Goal: Transaction & Acquisition: Purchase product/service

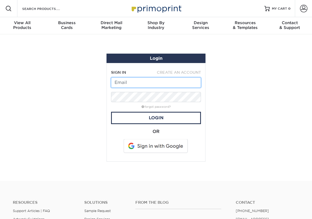
click at [137, 82] on input "text" at bounding box center [156, 82] width 90 height 10
type input "dlongarzo@gmail.com"
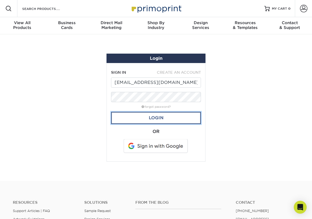
click at [168, 115] on link "Login" at bounding box center [156, 118] width 90 height 12
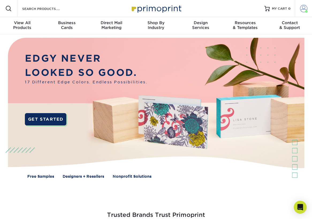
click at [303, 9] on span at bounding box center [303, 8] width 7 height 7
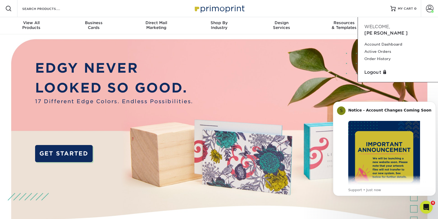
click at [312, 9] on div "Resources Menu Search Products Account [PERSON_NAME] Account Dashboard Active O…" at bounding box center [219, 8] width 438 height 17
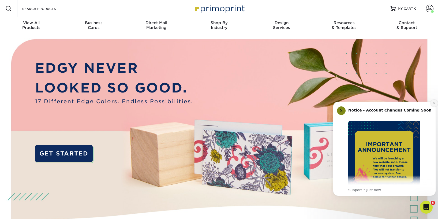
drag, startPoint x: 434, startPoint y: 103, endPoint x: 747, endPoint y: 197, distance: 327.3
click at [312, 103] on icon "Dismiss notification" at bounding box center [434, 103] width 3 height 3
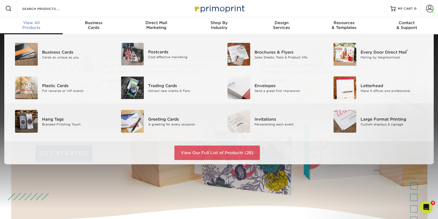
click at [32, 24] on span "View All" at bounding box center [31, 22] width 63 height 5
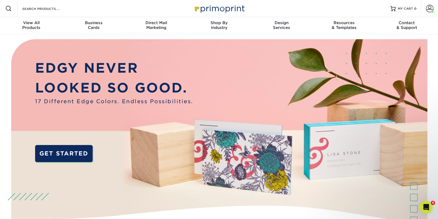
click at [76, 196] on img at bounding box center [219, 142] width 434 height 217
click at [1, 45] on div "EDGY NEVER LOOKED SO GOOD. 17 Different Edge Colors. Endless Possibilities. GET…" at bounding box center [219, 142] width 438 height 217
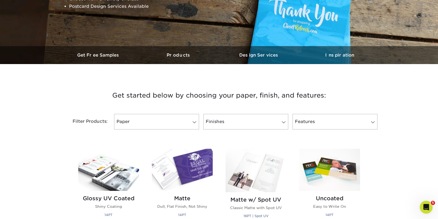
scroll to position [161, 0]
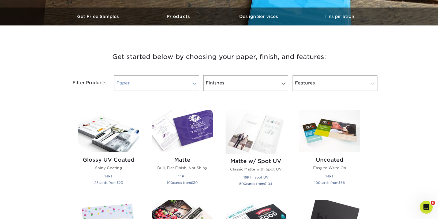
click at [194, 84] on span at bounding box center [194, 83] width 7 height 4
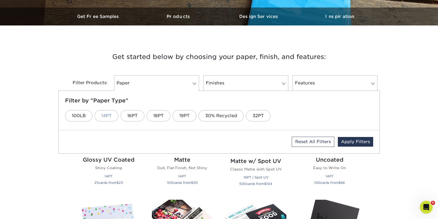
click at [107, 117] on link "14PT" at bounding box center [107, 115] width 24 height 11
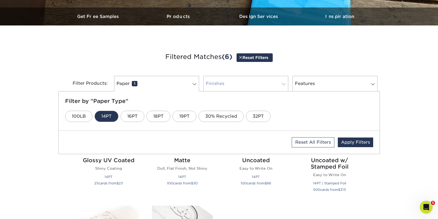
click at [243, 83] on link "Finishes 0" at bounding box center [245, 84] width 85 height 16
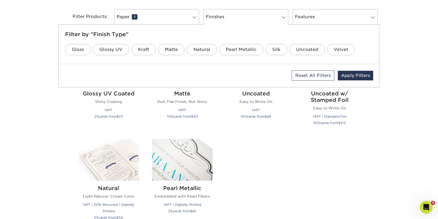
scroll to position [214, 0]
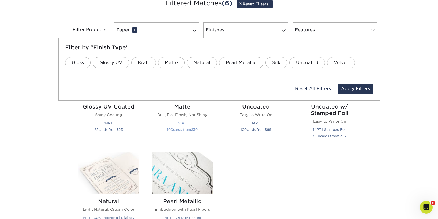
click at [184, 107] on h2 "Matte" at bounding box center [182, 106] width 61 height 6
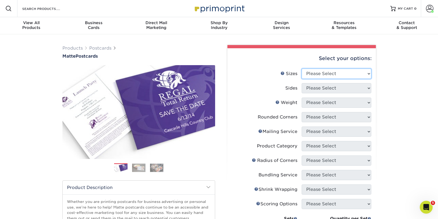
click at [368, 72] on select "Please Select 1.5" x 7" 2" x 4" 2" x 6" 2" x 7" 2" x 8" 2.12" x 5.5" 2.125" x 5…" at bounding box center [337, 74] width 70 height 10
select select "5.00x7.00"
click at [302, 69] on select "Please Select 1.5" x 7" 2" x 4" 2" x 6" 2" x 7" 2" x 8" 2.12" x 5.5" 2.125" x 5…" at bounding box center [337, 74] width 70 height 10
click at [365, 88] on select "Please Select Print Both Sides Print Front Only" at bounding box center [337, 88] width 70 height 10
select select "32d3c223-f82c-492b-b915-ba065a00862f"
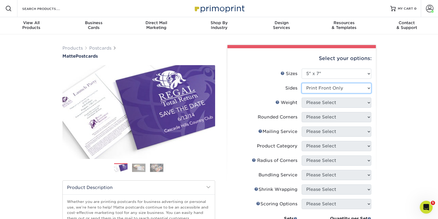
click at [302, 83] on select "Please Select Print Both Sides Print Front Only" at bounding box center [337, 88] width 70 height 10
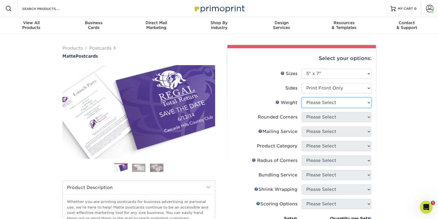
click at [366, 101] on select "Please Select 14PT 16PT" at bounding box center [337, 102] width 70 height 10
select select "14PT"
click at [302, 97] on select "Please Select 14PT 16PT" at bounding box center [337, 102] width 70 height 10
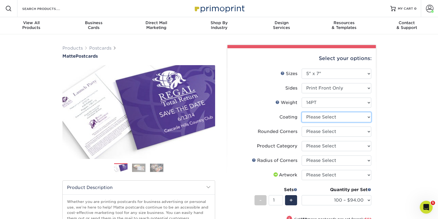
click at [367, 117] on select at bounding box center [337, 117] width 70 height 10
select select "121bb7b5-3b4d-429f-bd8d-bbf80e953313"
click at [302, 112] on select at bounding box center [337, 117] width 70 height 10
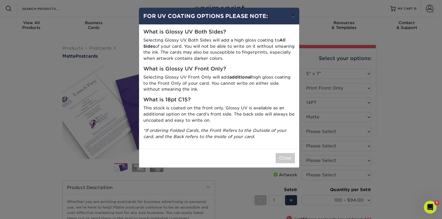
click at [291, 12] on button "×" at bounding box center [293, 15] width 12 height 15
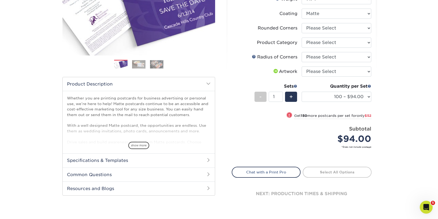
scroll to position [107, 0]
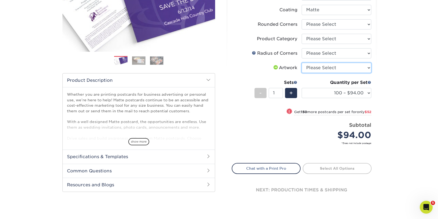
click at [368, 68] on select "Please Select I will upload files I need a design - $150" at bounding box center [337, 68] width 70 height 10
select select "upload"
click at [302, 63] on select "Please Select I will upload files I need a design - $150" at bounding box center [337, 68] width 70 height 10
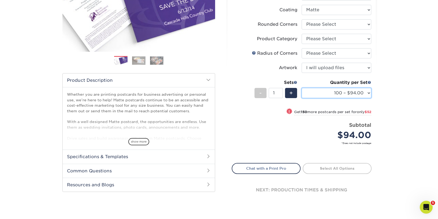
click at [369, 93] on select "100 – $94.00 250 – $146.00 500 – $187.00 1000 – $226.00 2500 – $374.00 5000 – $…" at bounding box center [337, 93] width 70 height 10
select select "500 – $187.00"
click at [302, 88] on select "100 – $94.00 250 – $146.00 500 – $187.00 1000 – $226.00 2500 – $374.00 5000 – $…" at bounding box center [337, 93] width 70 height 10
click at [369, 93] on select "100 – $94.00 250 – $146.00 500 – $187.00 1000 – $226.00 2500 – $374.00 5000 – $…" at bounding box center [337, 93] width 70 height 10
click at [382, 95] on div "Products Postcards Matte Postcards Next $" at bounding box center [219, 76] width 438 height 298
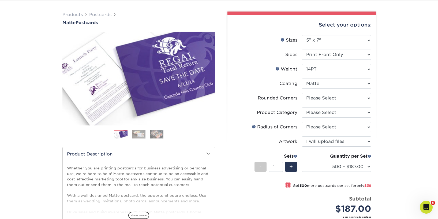
scroll to position [27, 0]
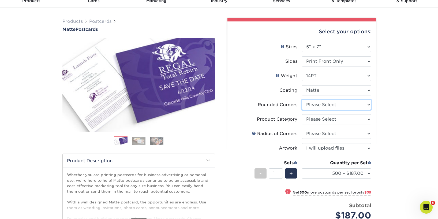
click at [369, 106] on select "Please Select Yes - Round 4 Corners No" at bounding box center [337, 105] width 70 height 10
select select "0"
click at [302, 100] on select "Please Select Yes - Round 4 Corners No" at bounding box center [337, 105] width 70 height 10
select select
select select "-1"
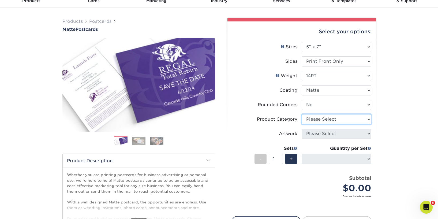
click at [368, 119] on select "Please Select Postcards" at bounding box center [337, 119] width 70 height 10
select select "9b7272e0-d6c8-4c3c-8e97-d3a1bcdab858"
click at [302, 114] on select "Please Select Postcards" at bounding box center [337, 119] width 70 height 10
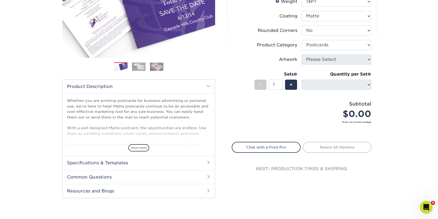
scroll to position [134, 0]
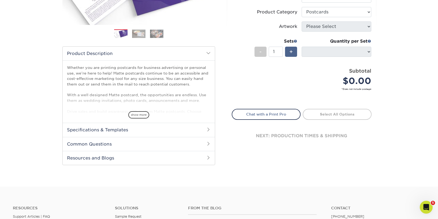
click at [292, 52] on span "+" at bounding box center [290, 52] width 3 height 8
click at [260, 53] on span "-" at bounding box center [260, 52] width 2 height 8
type input "1"
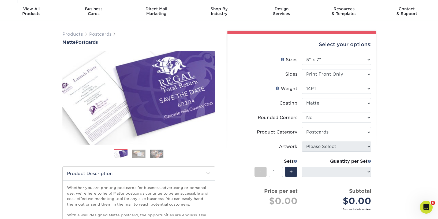
scroll to position [0, 0]
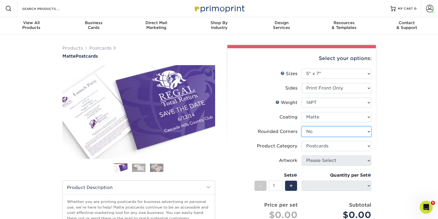
click at [367, 129] on select "Please Select Yes - Round 4 Corners No" at bounding box center [337, 131] width 70 height 10
click at [302, 126] on select "Please Select Yes - Round 4 Corners No" at bounding box center [337, 131] width 70 height 10
click at [353, 146] on select "Please Select Postcards" at bounding box center [337, 146] width 70 height 10
click at [369, 134] on select "Please Select Yes - Round 4 Corners No" at bounding box center [337, 131] width 70 height 10
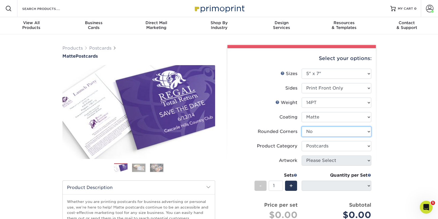
select select "7672df9e-0e0a-464d-8e1f-920c575e4da3"
click at [302, 126] on select "Please Select Yes - Round 4 Corners No" at bounding box center [337, 131] width 70 height 10
select select "-1"
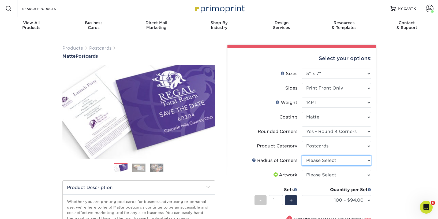
click at [367, 160] on select "Please Select Rounded 1/8" Rounded 1/4"" at bounding box center [337, 160] width 70 height 10
select select "589680c7-ee9a-431b-9d12-d7aeb1386a97"
click at [302, 155] on select "Please Select Rounded 1/8" Rounded 1/4"" at bounding box center [337, 160] width 70 height 10
click at [366, 176] on select "Please Select I will upload files I need a design - $150" at bounding box center [337, 175] width 70 height 10
select select "upload"
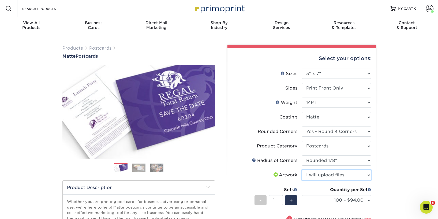
click at [302, 170] on select "Please Select I will upload files I need a design - $150" at bounding box center [337, 175] width 70 height 10
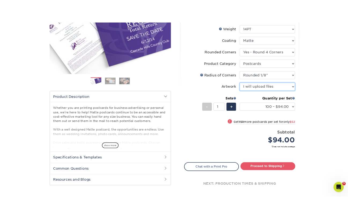
scroll to position [107, 0]
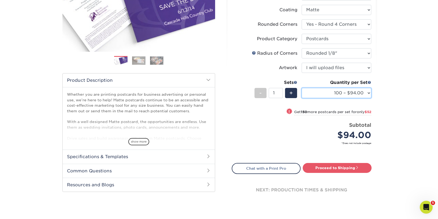
click at [367, 92] on select "100 – $94.00 250 – $146.00 500 – $187.00 1000 – $226.00 2500 – $374.00 5000 – $…" at bounding box center [337, 93] width 70 height 10
select select "500 – $187.00"
click at [302, 88] on select "100 – $94.00 250 – $146.00 500 – $187.00 1000 – $226.00 2500 – $374.00 5000 – $…" at bounding box center [337, 93] width 70 height 10
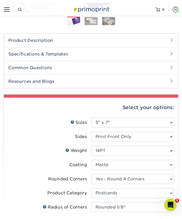
scroll to position [130, 0]
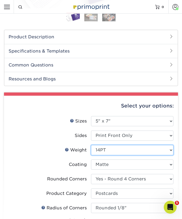
click at [122, 148] on select "Please Select 14PT 16PT" at bounding box center [132, 150] width 82 height 10
click at [172, 148] on select "Please Select 14PT 16PT" at bounding box center [132, 150] width 82 height 10
click at [91, 145] on select "Please Select 14PT 16PT" at bounding box center [132, 150] width 82 height 10
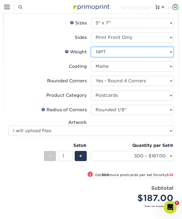
scroll to position [237, 0]
